Goal: Find specific page/section: Find specific page/section

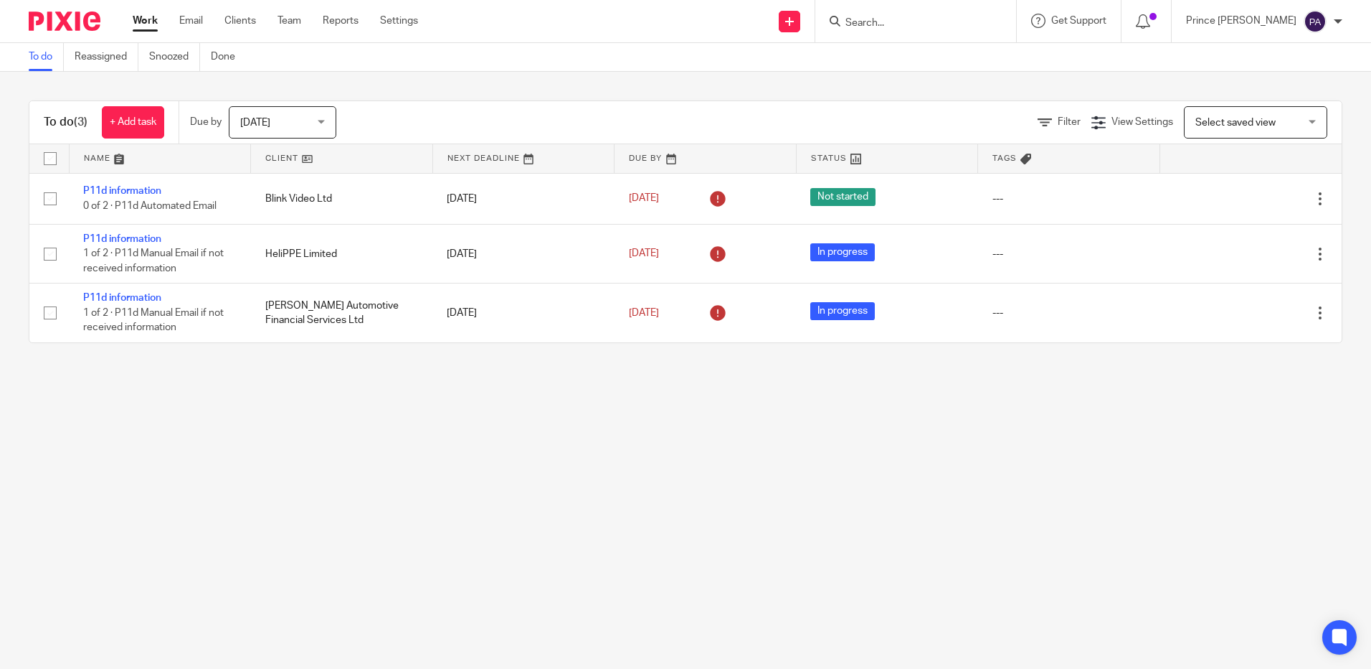
click at [905, 18] on input "Search" at bounding box center [908, 23] width 129 height 13
type input "hyg"
click at [909, 60] on link at bounding box center [970, 61] width 258 height 33
